Goal: Information Seeking & Learning: Learn about a topic

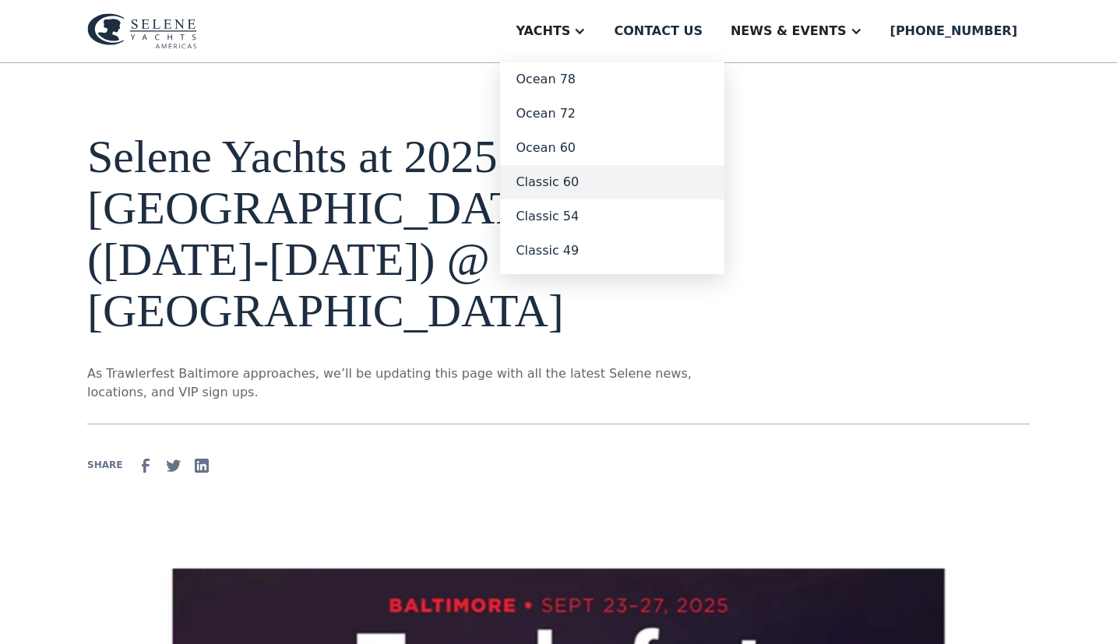
scroll to position [22, 0]
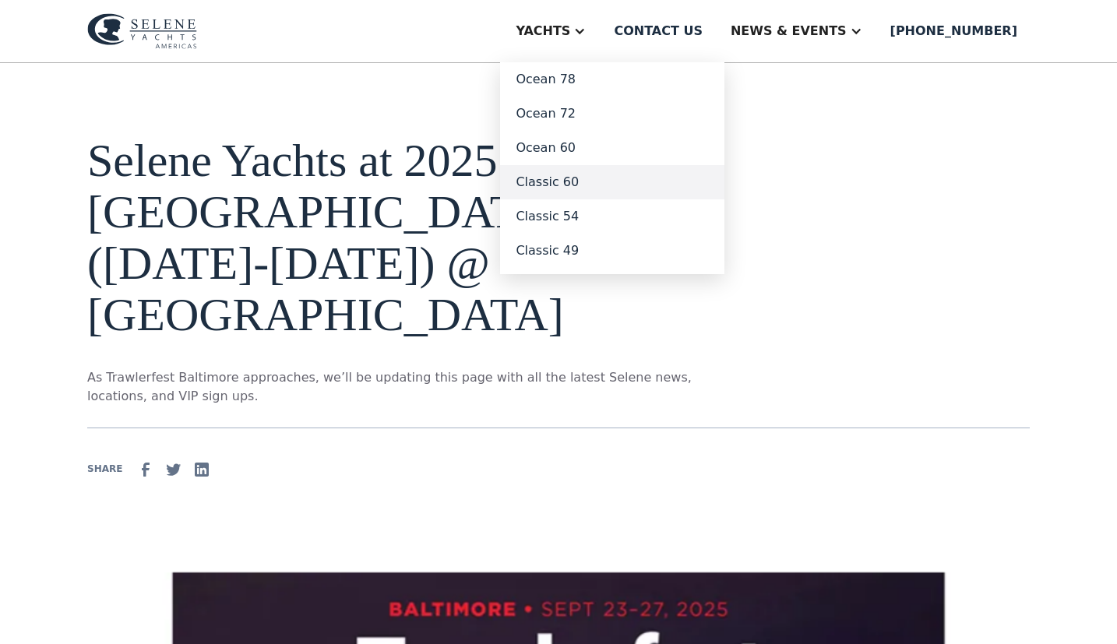
click at [587, 182] on link "Classic 60" at bounding box center [612, 182] width 224 height 34
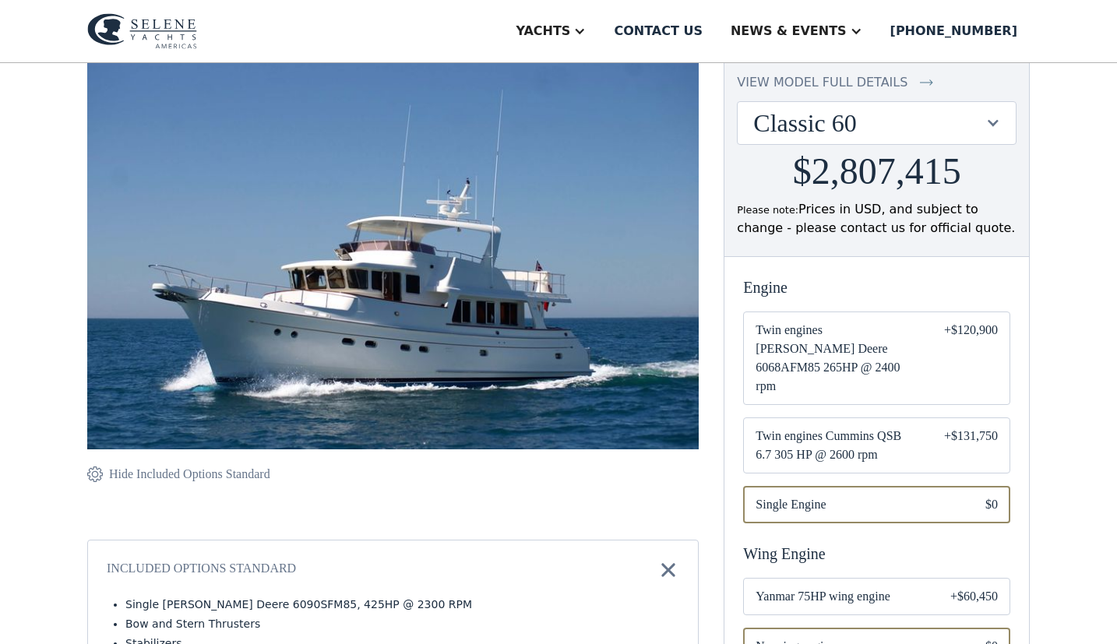
scroll to position [165, 0]
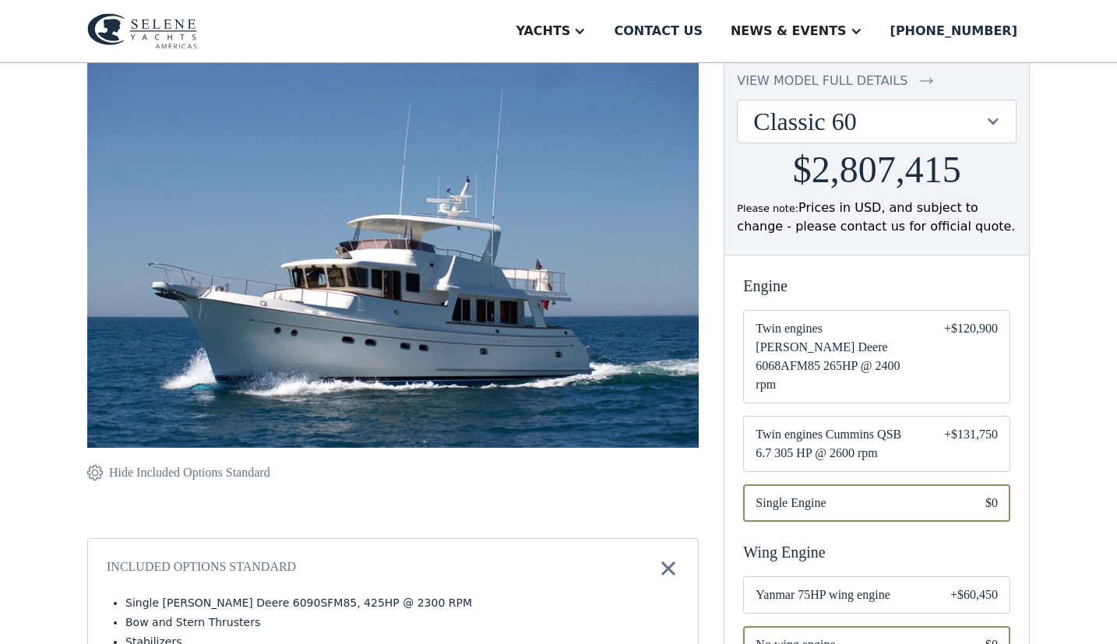
click at [777, 425] on span "Twin engines Cummins QSB 6.7 305 HP @ 2600 rpm" at bounding box center [838, 443] width 164 height 37
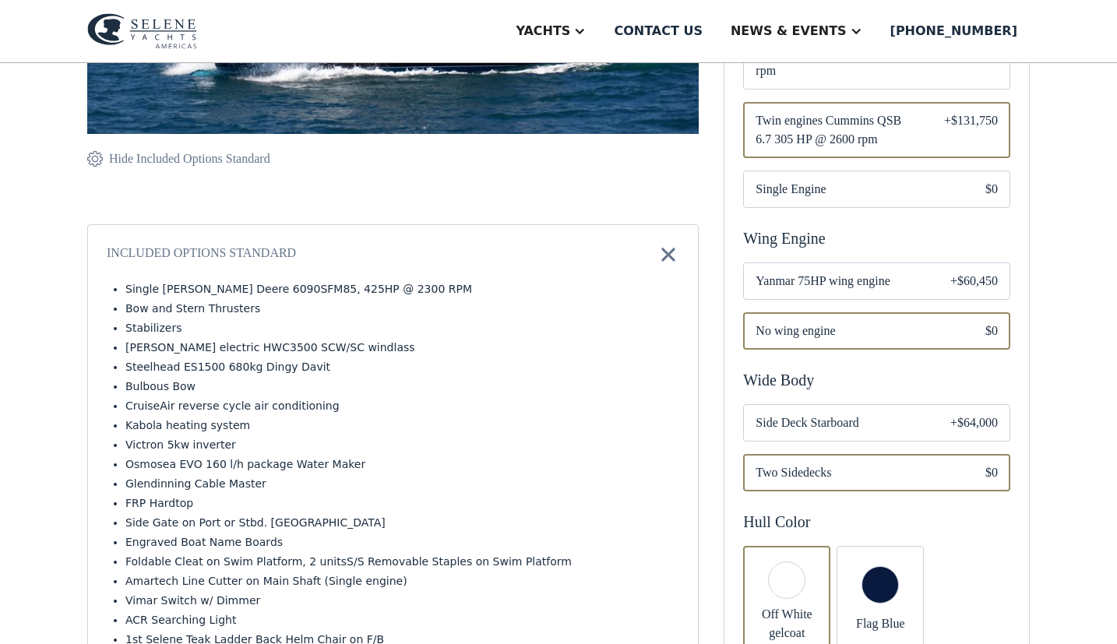
scroll to position [391, 0]
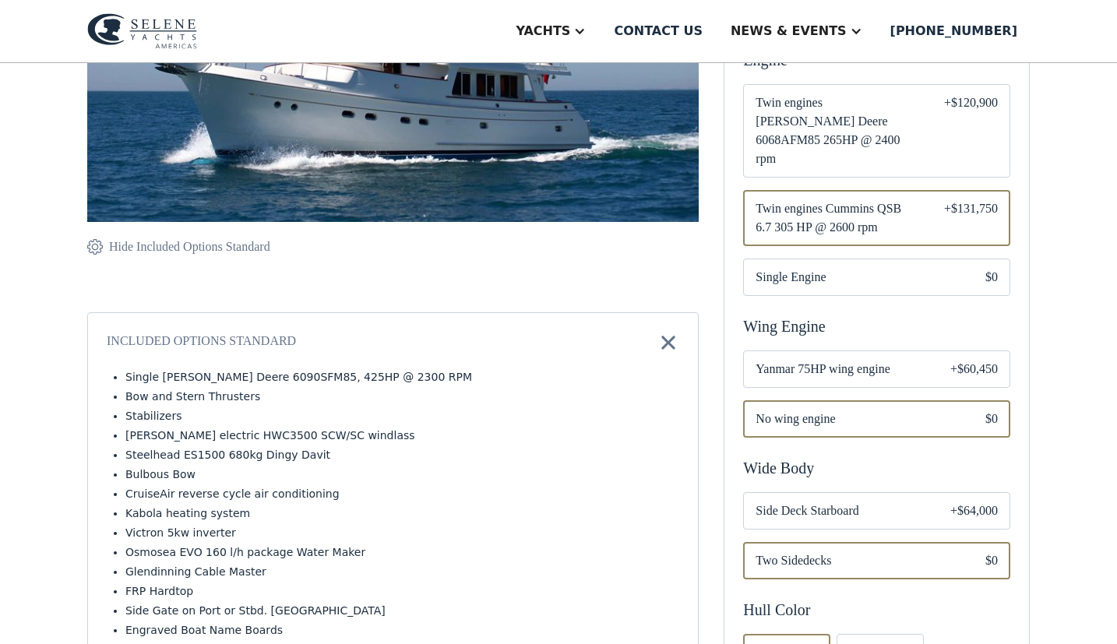
click at [671, 342] on img at bounding box center [668, 343] width 22 height 22
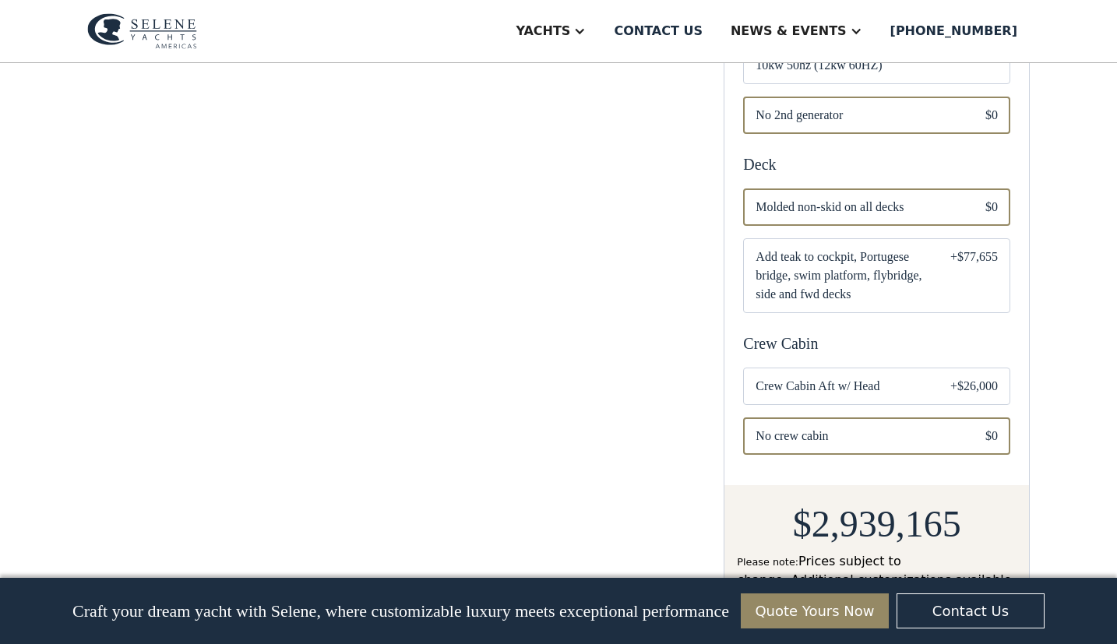
scroll to position [1337, 0]
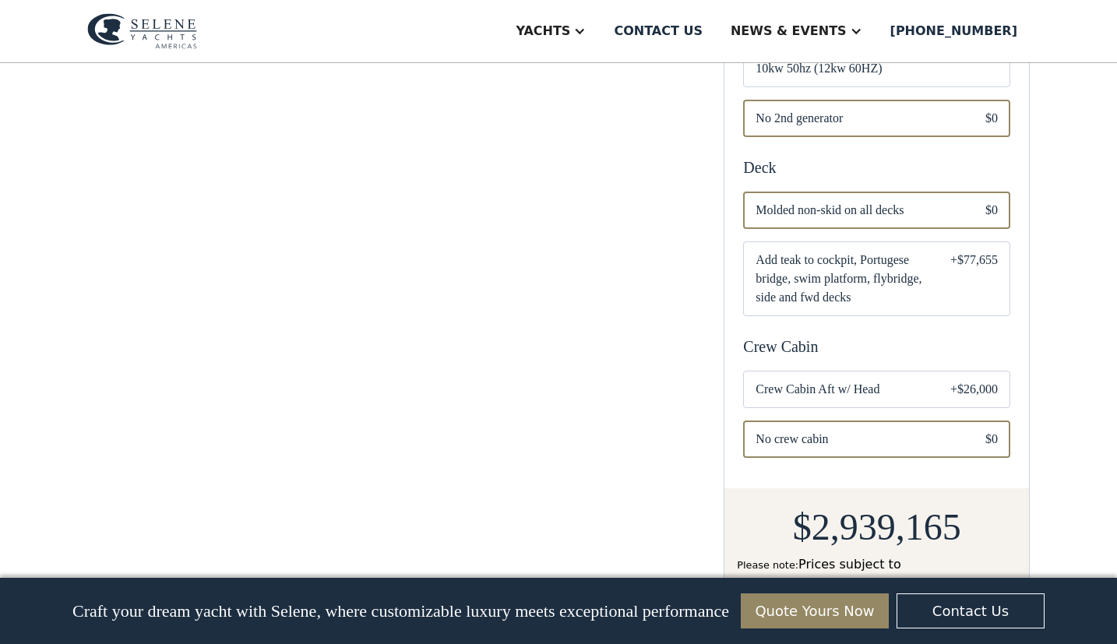
click at [855, 380] on span "Crew Cabin Aft w/ Head" at bounding box center [841, 389] width 170 height 19
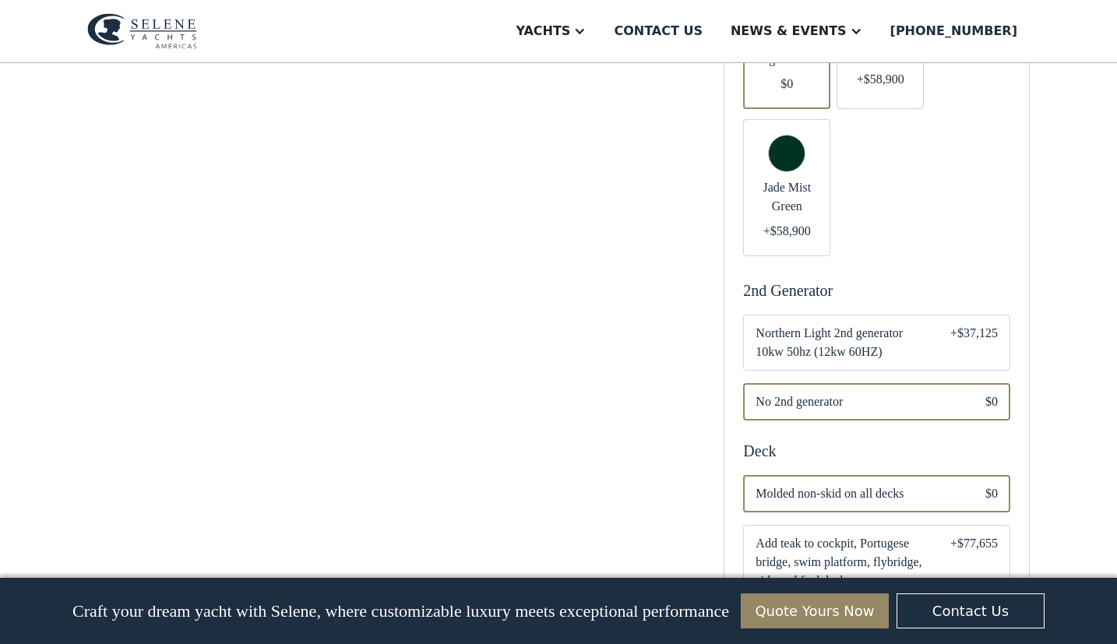
scroll to position [1051, 0]
click at [797, 328] on span "Northern Light 2nd generator 10kw 50hz (12kw 60HZ)" at bounding box center [841, 344] width 170 height 37
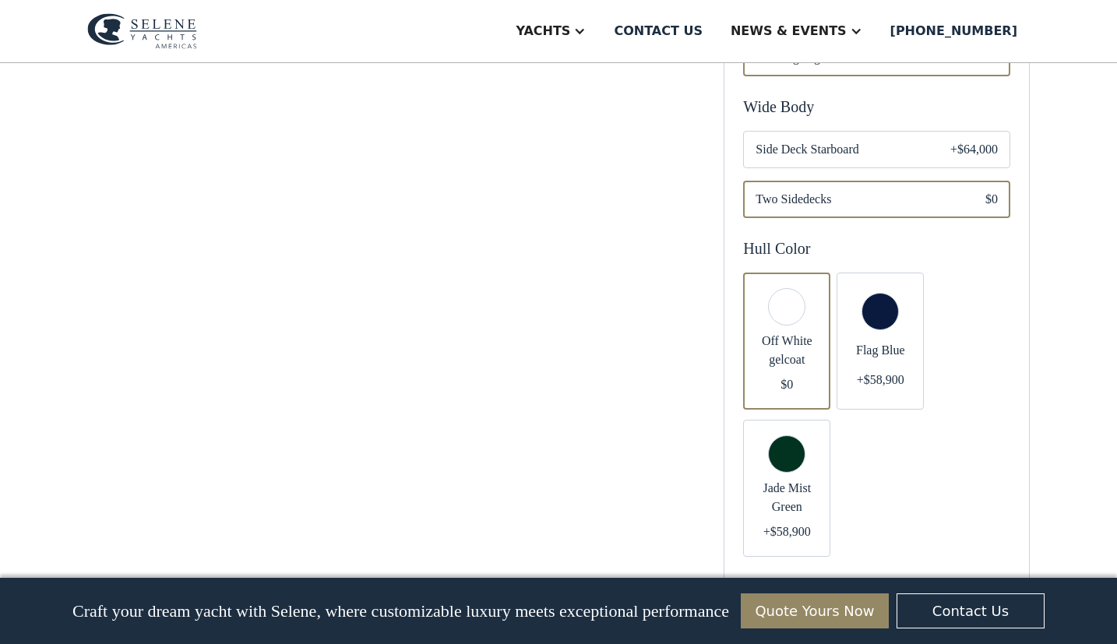
scroll to position [752, 0]
click at [782, 287] on div "Email Form" at bounding box center [786, 341] width 87 height 137
click at [787, 290] on div "Email Form" at bounding box center [786, 341] width 87 height 137
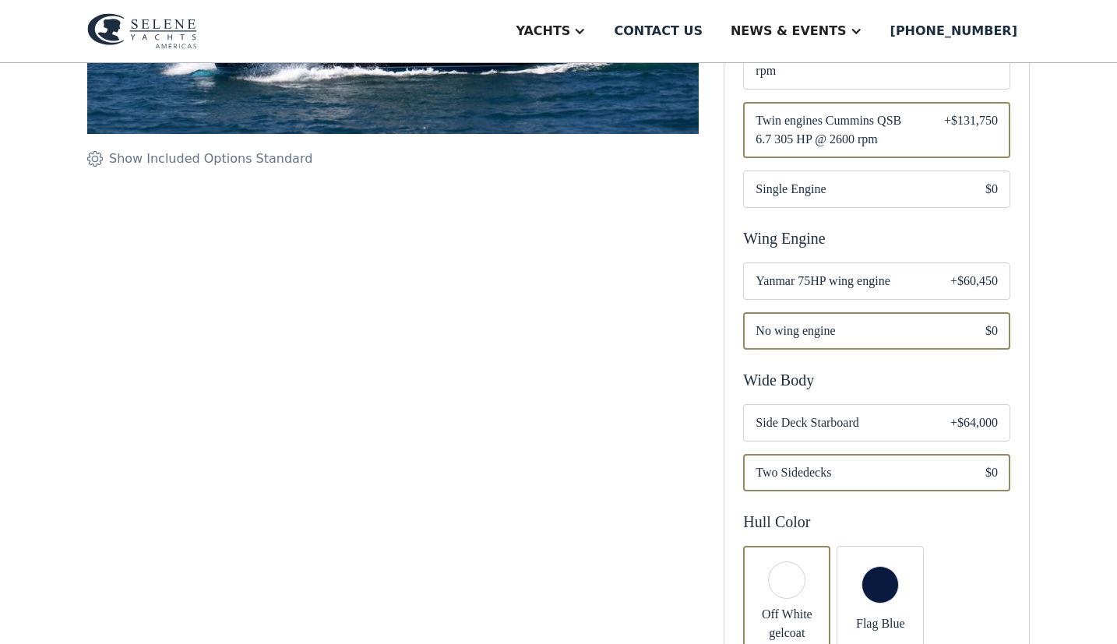
scroll to position [474, 0]
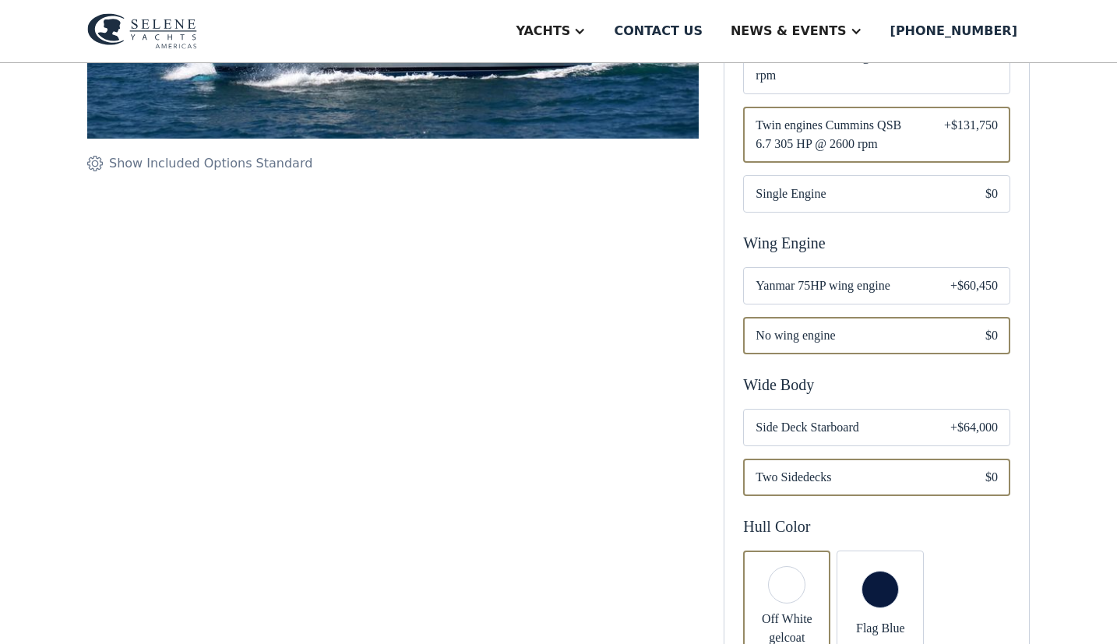
click at [775, 418] on span "Side Deck Starboard" at bounding box center [841, 427] width 170 height 19
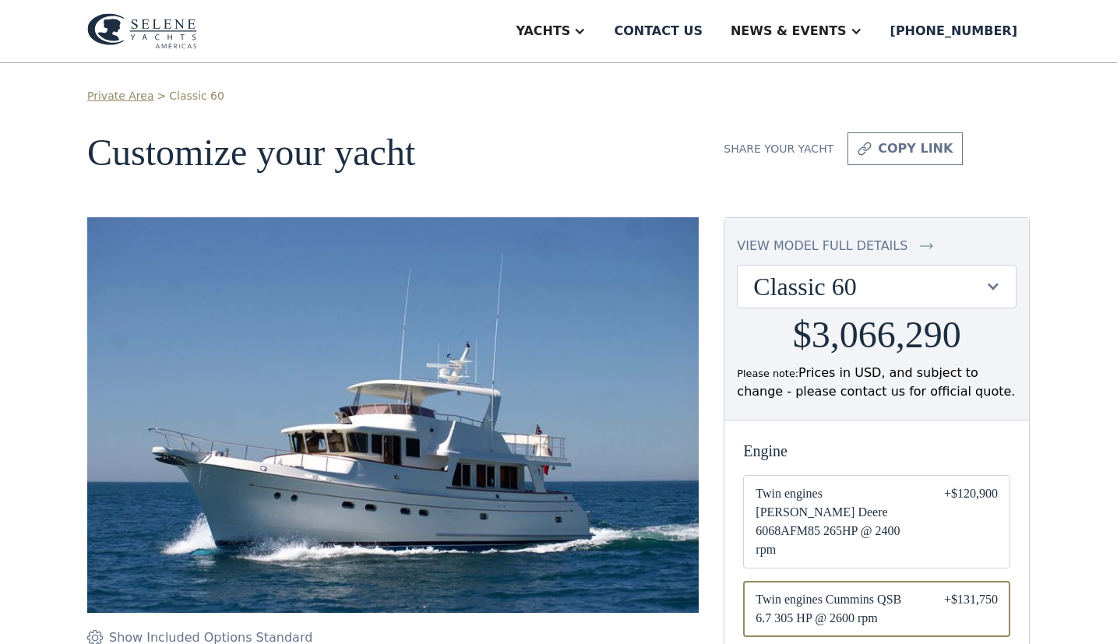
click at [578, 358] on img at bounding box center [392, 420] width 611 height 407
click at [755, 243] on div "view model full details" at bounding box center [822, 246] width 171 height 19
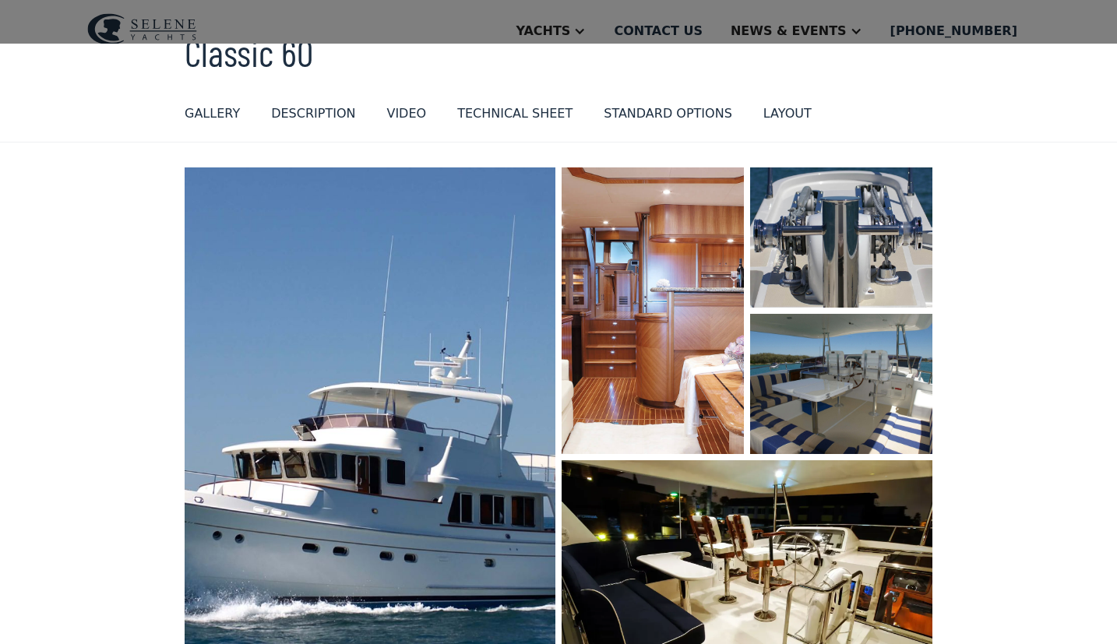
scroll to position [53, 0]
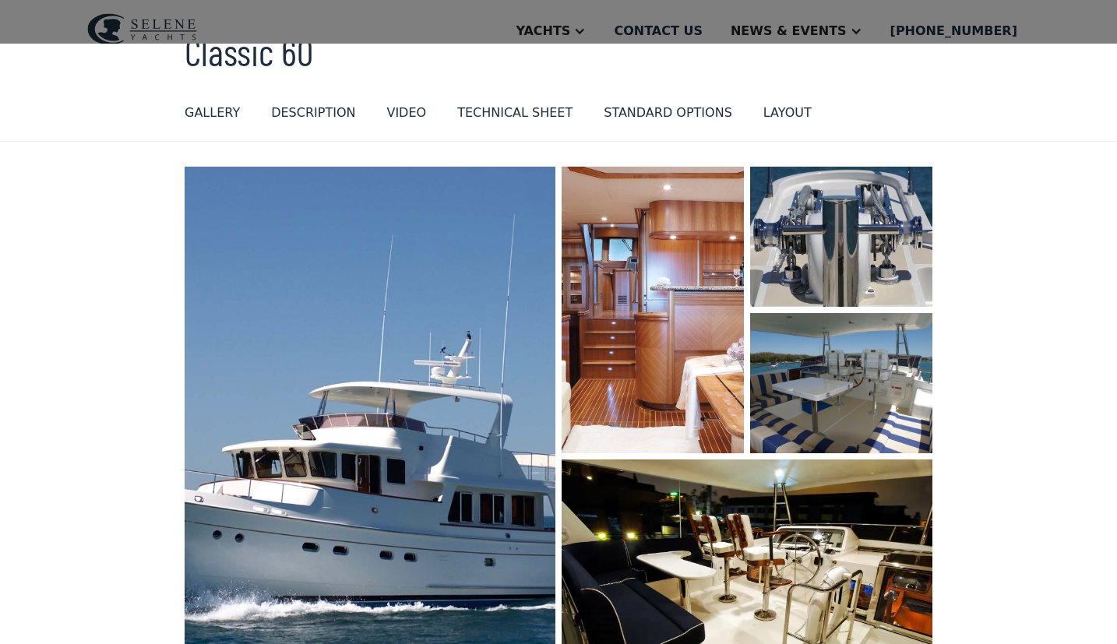
click at [636, 287] on img "open lightbox" at bounding box center [652, 310] width 188 height 296
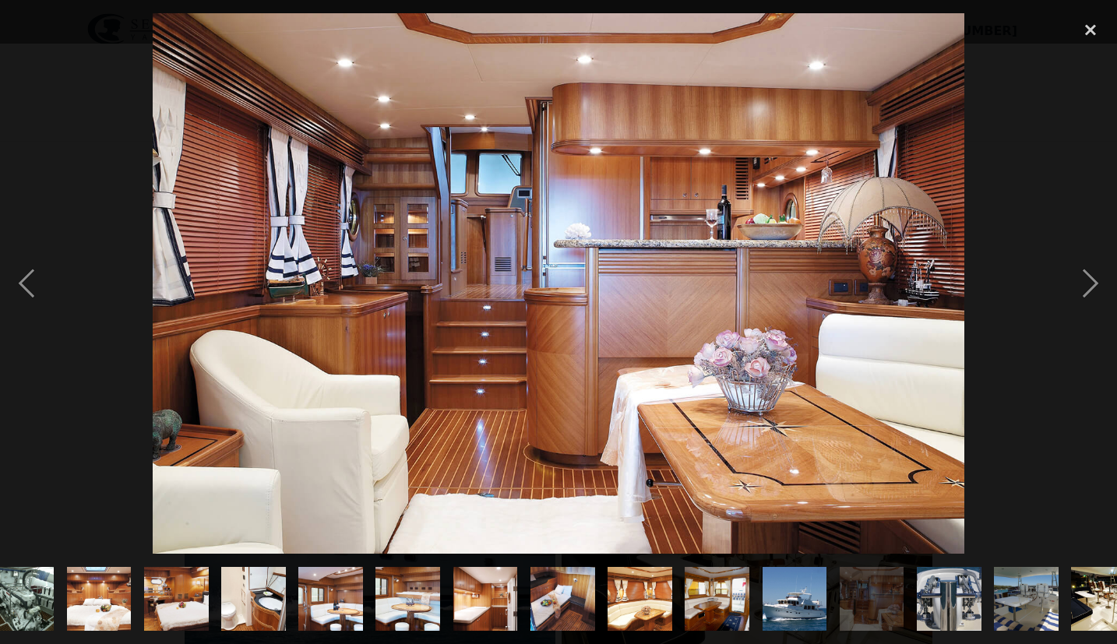
scroll to position [0, 1060]
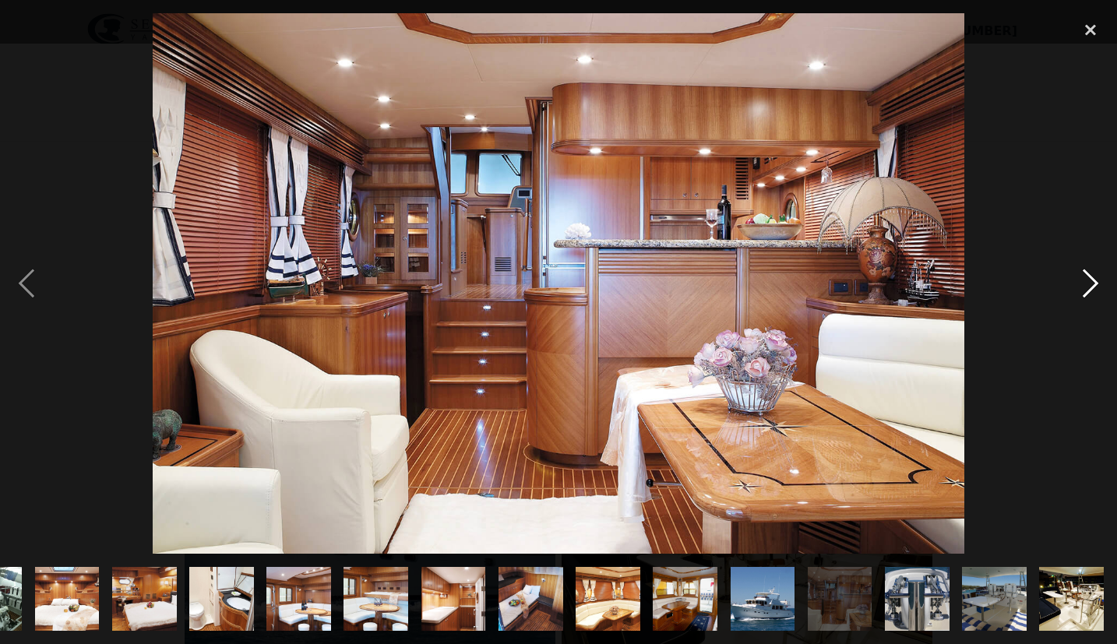
click at [1088, 277] on div "next image" at bounding box center [1090, 283] width 53 height 541
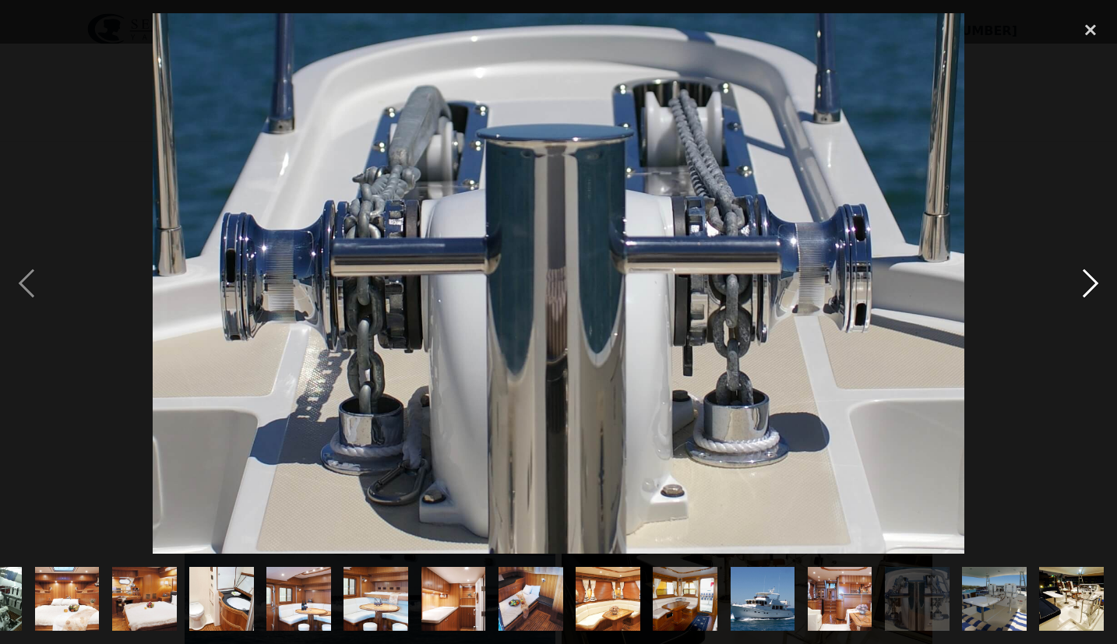
click at [1088, 277] on div "next image" at bounding box center [1090, 283] width 53 height 541
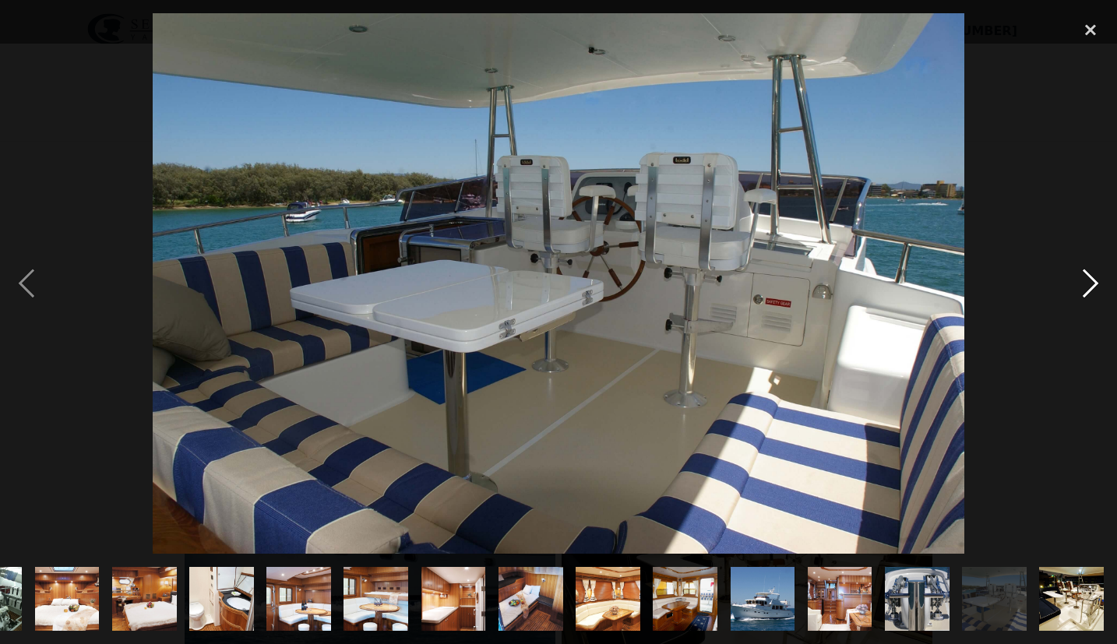
click at [1088, 277] on div "next image" at bounding box center [1090, 283] width 53 height 541
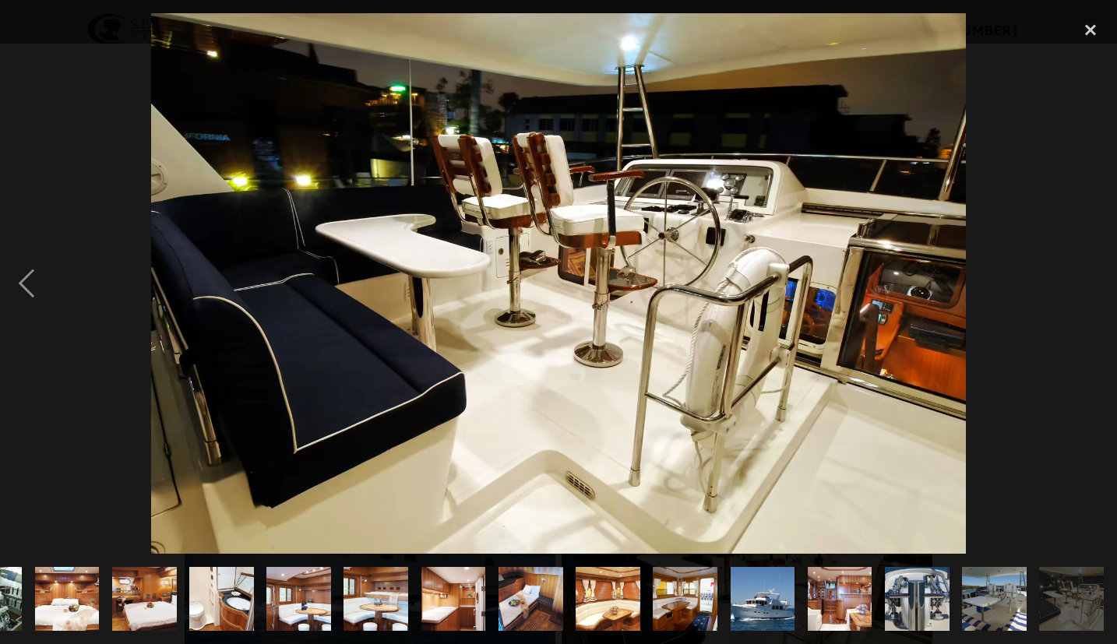
click at [1088, 277] on div "next image" at bounding box center [1090, 283] width 53 height 541
click at [1089, 27] on div "close lightbox" at bounding box center [1090, 30] width 53 height 34
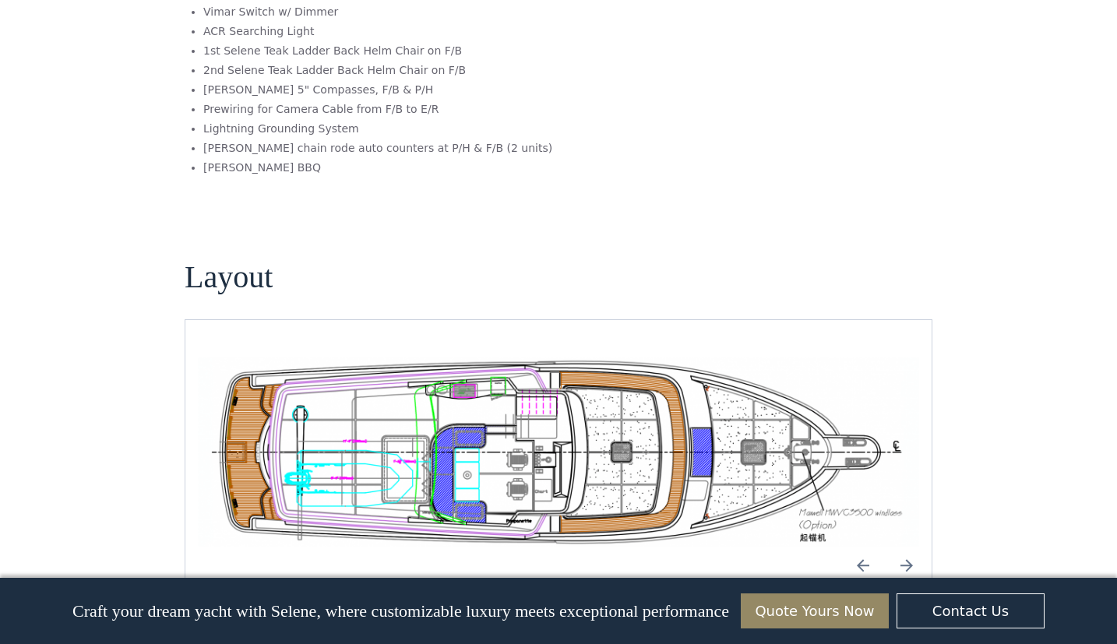
scroll to position [2255, 0]
click at [902, 547] on img "Next slide" at bounding box center [906, 565] width 37 height 37
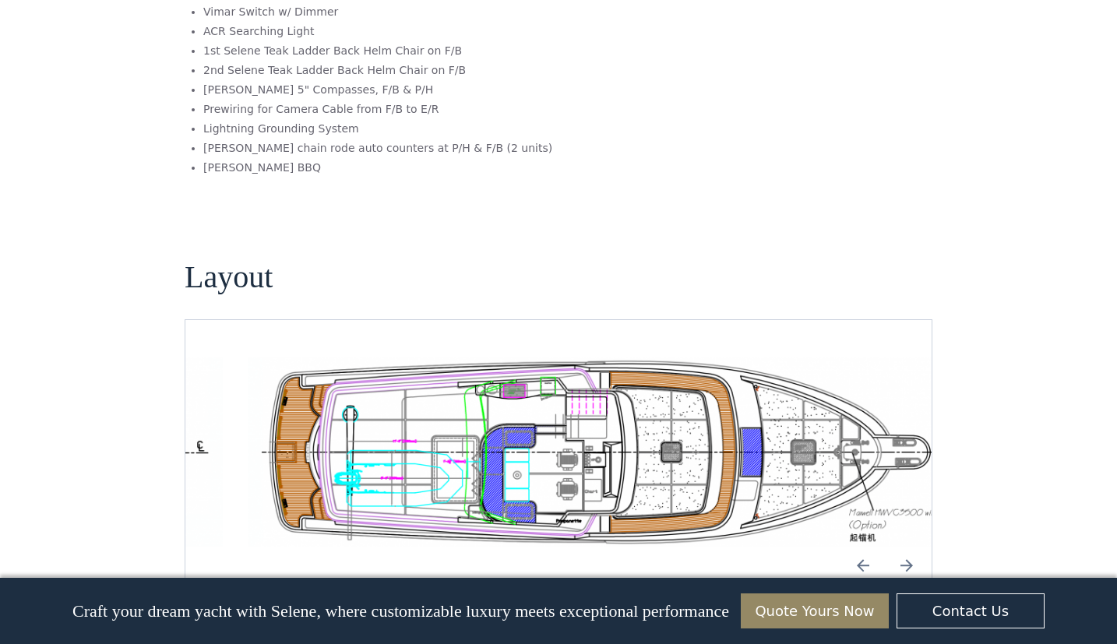
click at [903, 547] on img "Next slide" at bounding box center [906, 565] width 37 height 37
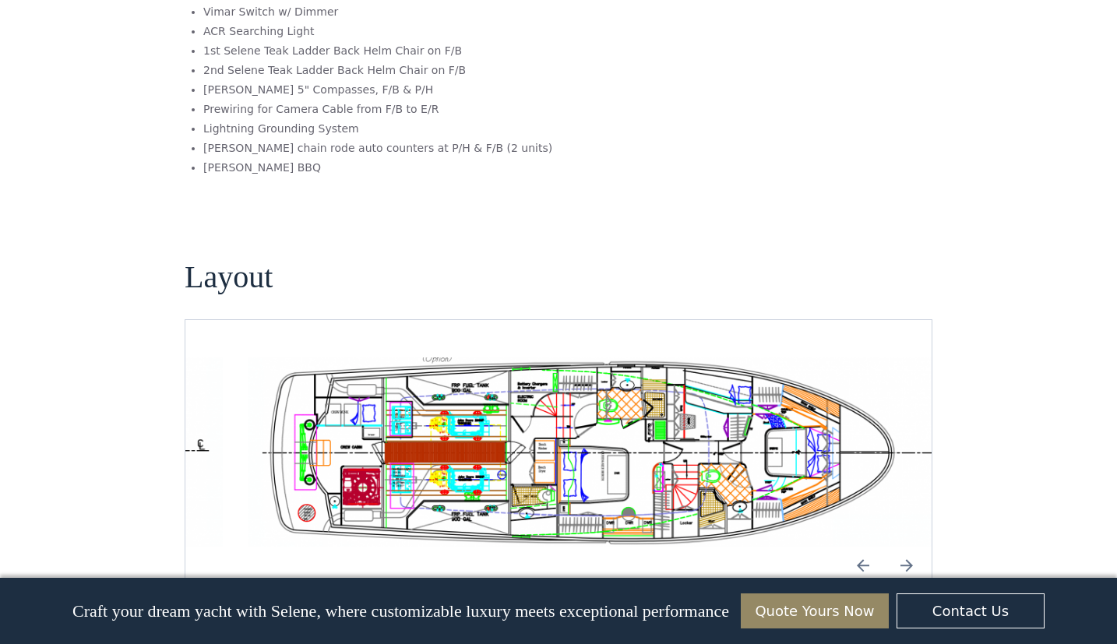
click at [905, 547] on img "Next slide" at bounding box center [906, 565] width 37 height 37
click at [630, 382] on img "open lightbox" at bounding box center [608, 452] width 721 height 189
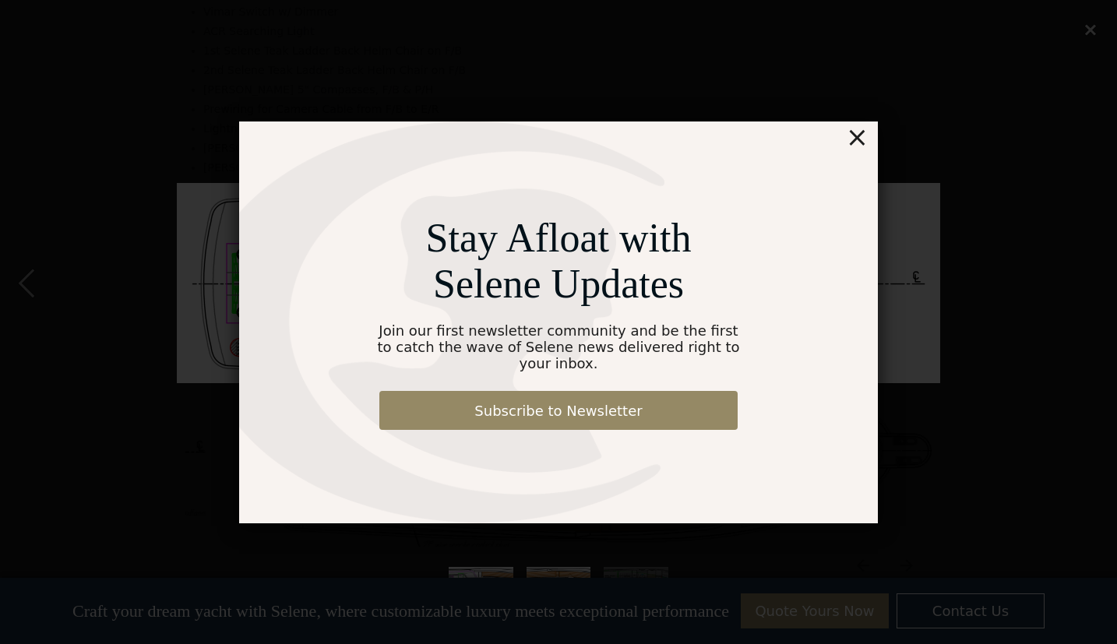
click at [858, 143] on div "×" at bounding box center [857, 137] width 23 height 31
